Goal: Navigation & Orientation: Find specific page/section

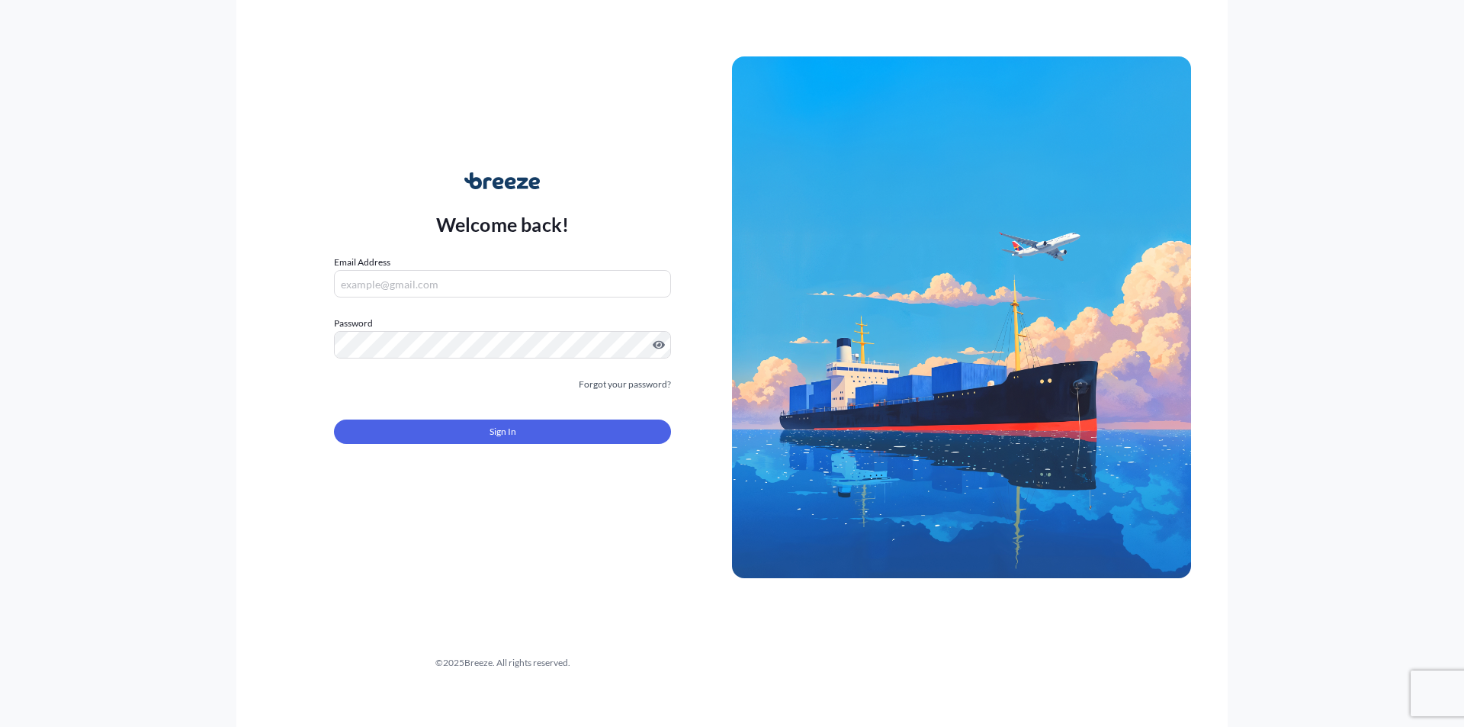
click at [375, 285] on input "Email Address" at bounding box center [502, 283] width 337 height 27
type input "[EMAIL_ADDRESS][DOMAIN_NAME]"
click at [431, 327] on label "Password" at bounding box center [502, 323] width 337 height 15
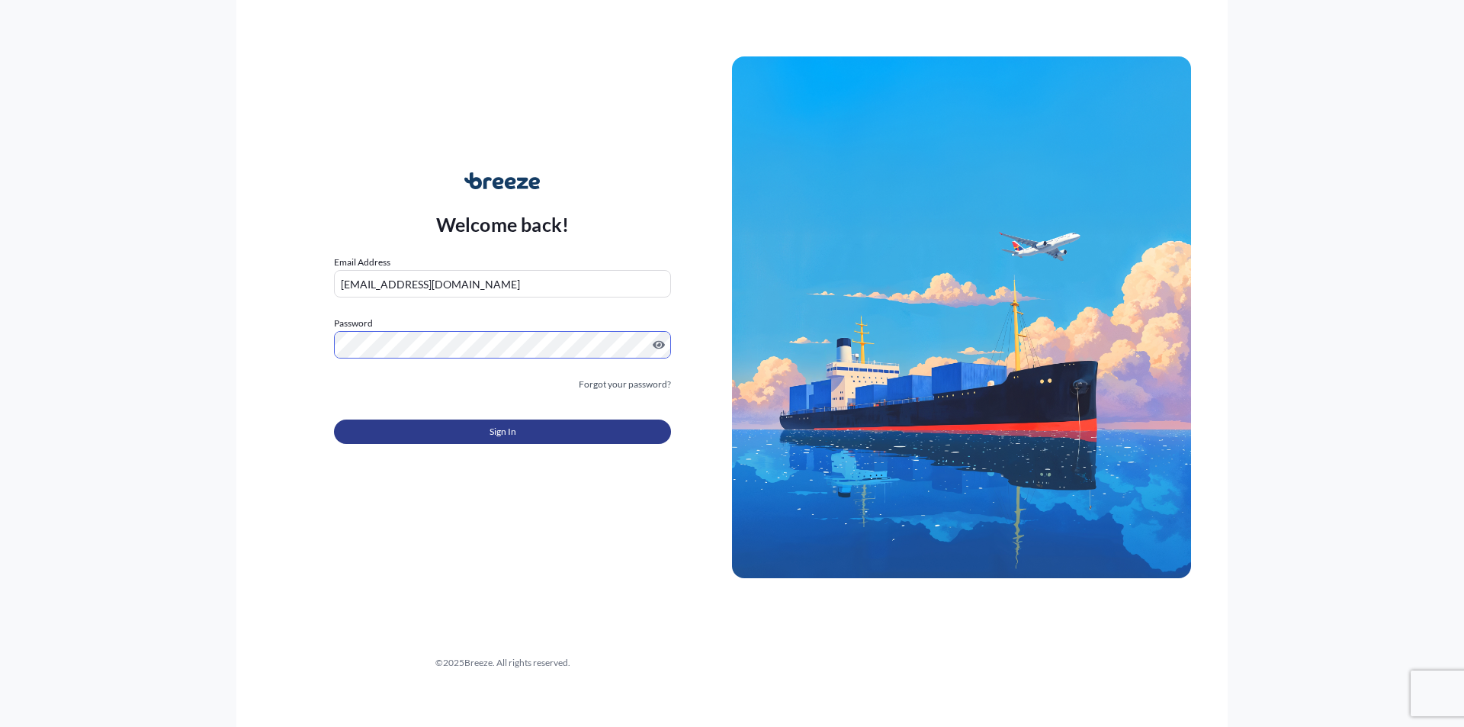
click at [446, 432] on button "Sign In" at bounding box center [502, 432] width 337 height 24
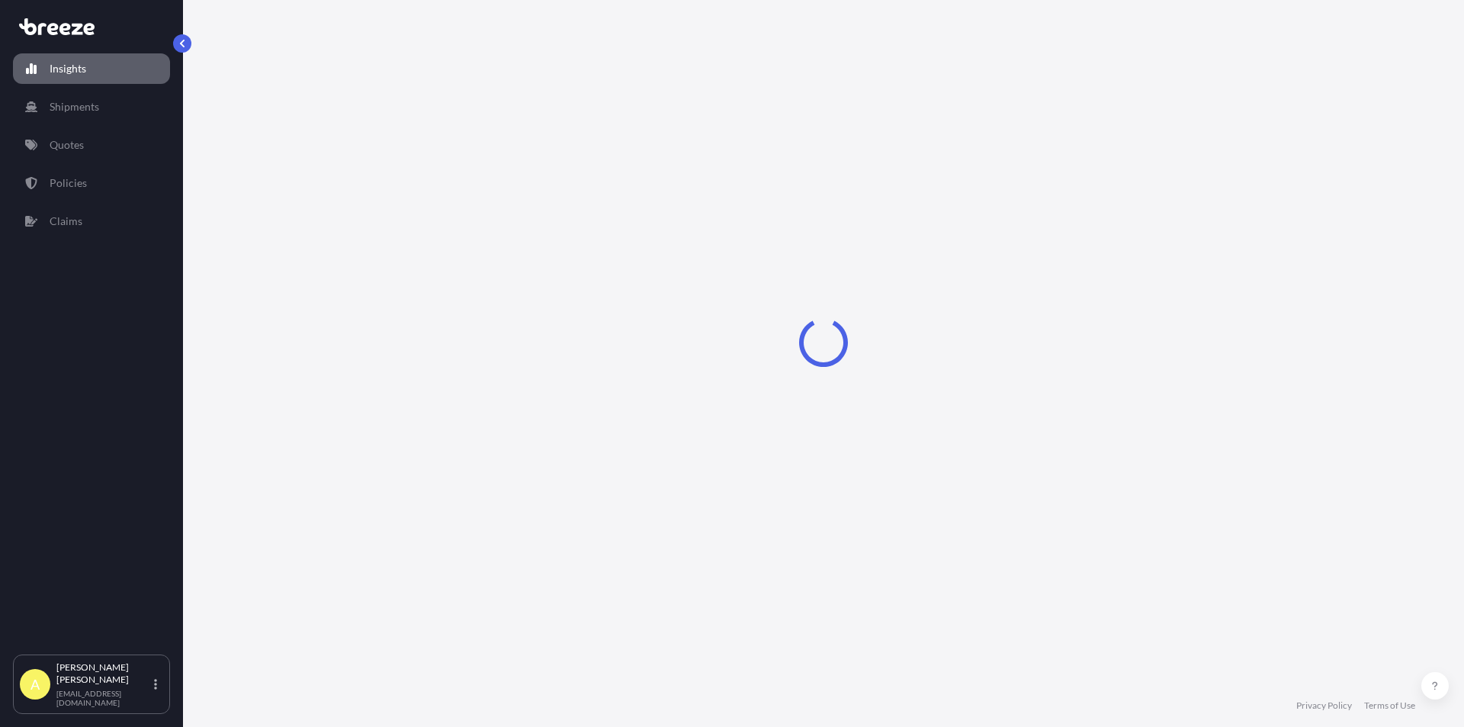
select select "2025"
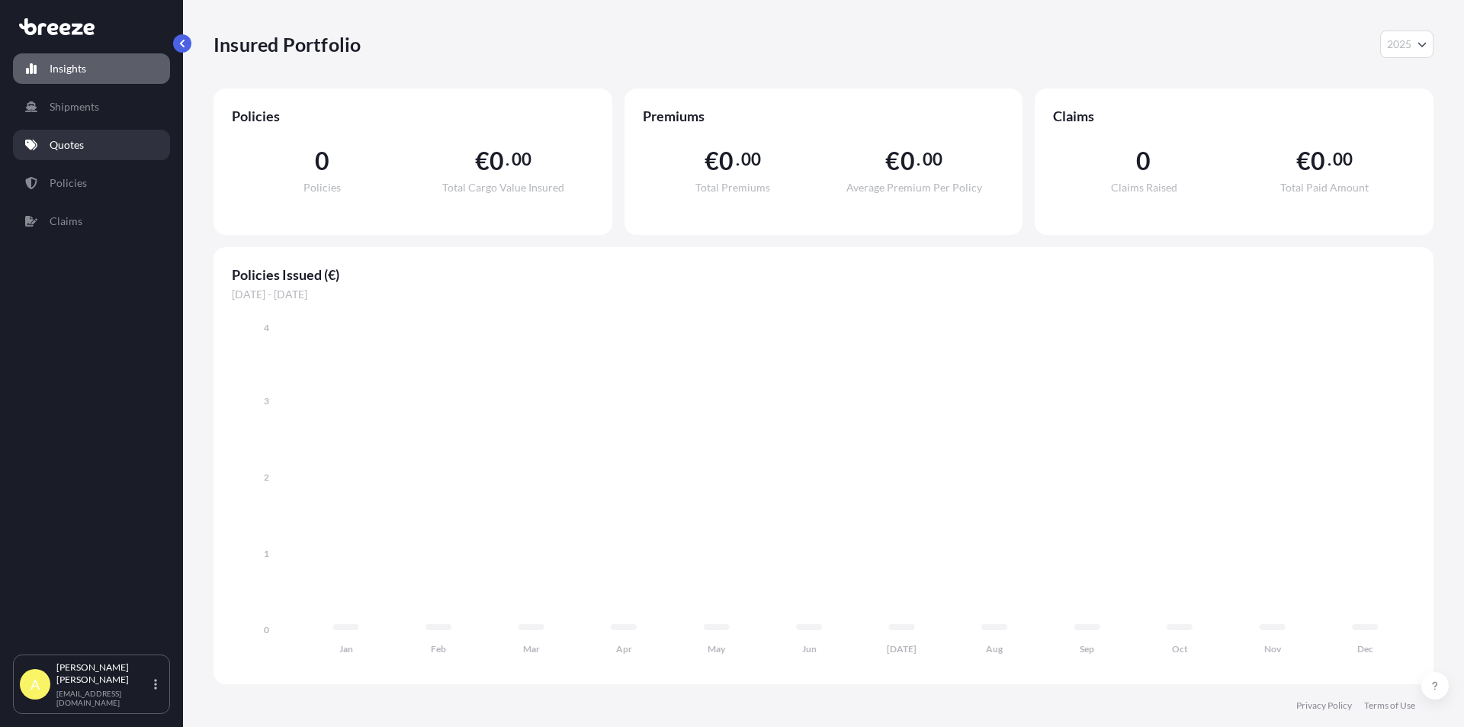
click at [66, 142] on p "Quotes" at bounding box center [67, 144] width 34 height 15
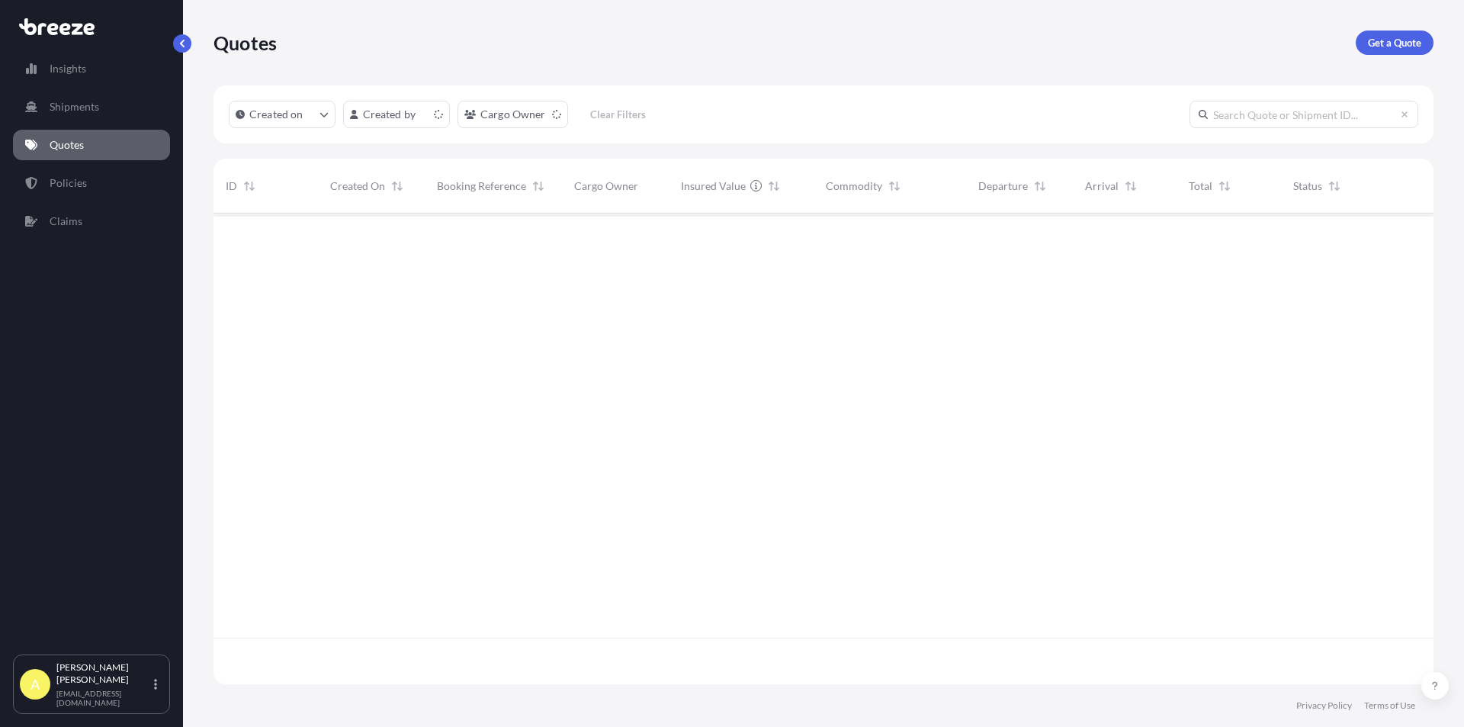
scroll to position [468, 1209]
